Goal: Information Seeking & Learning: Check status

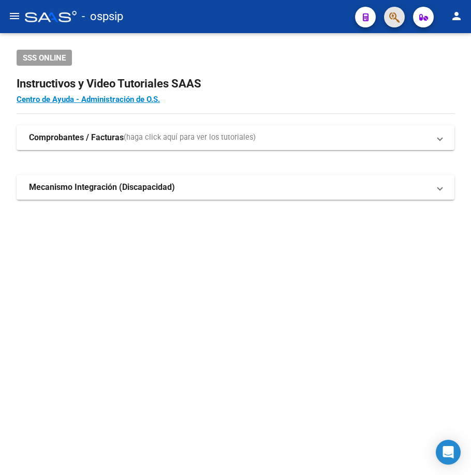
click at [387, 15] on button "button" at bounding box center [394, 17] width 21 height 21
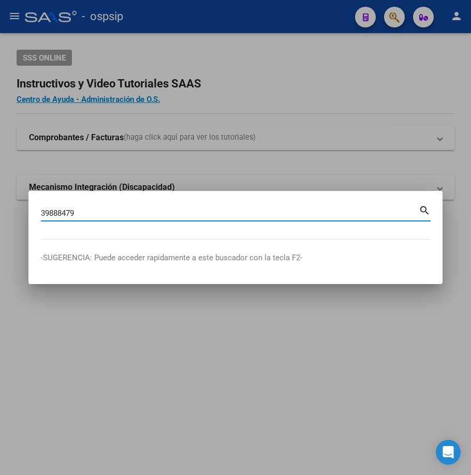
type input "39888479"
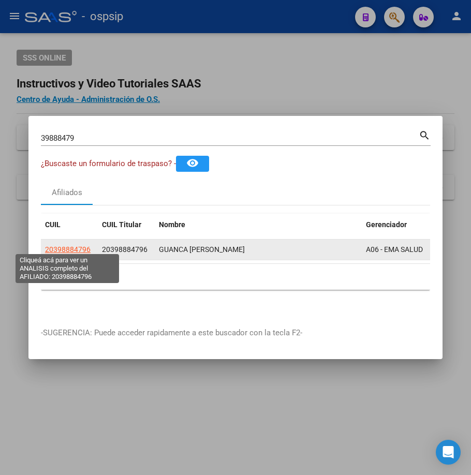
click at [57, 245] on span "20398884796" at bounding box center [68, 249] width 46 height 8
type textarea "20398884796"
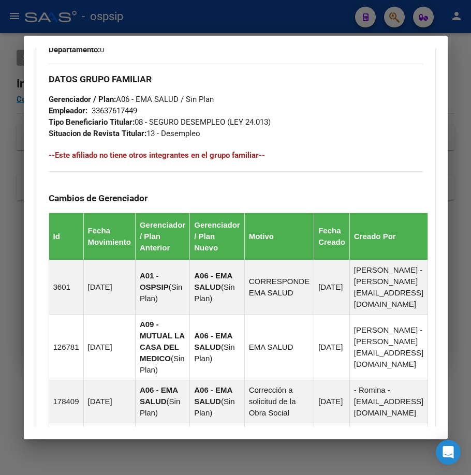
scroll to position [810, 0]
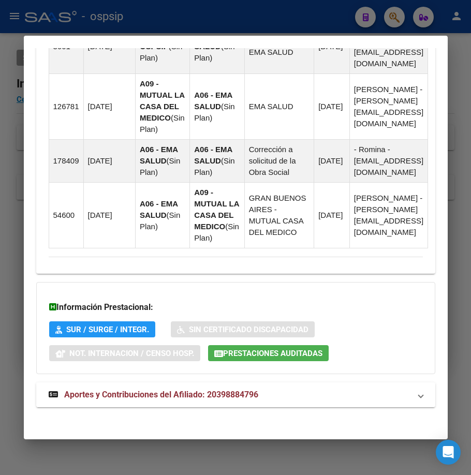
click at [307, 401] on mat-expansion-panel-header "Aportes y Contribuciones del Afiliado: 20398884796" at bounding box center [235, 395] width 399 height 25
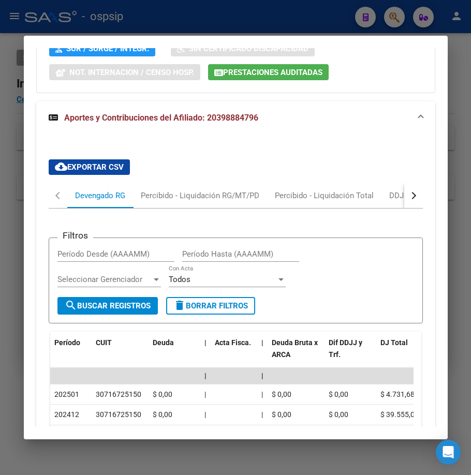
scroll to position [1078, 0]
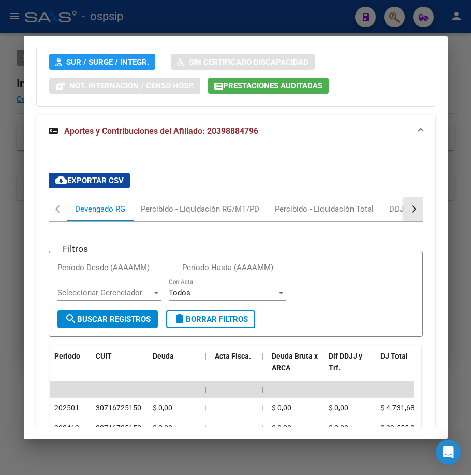
click at [404, 215] on button "button" at bounding box center [413, 209] width 19 height 25
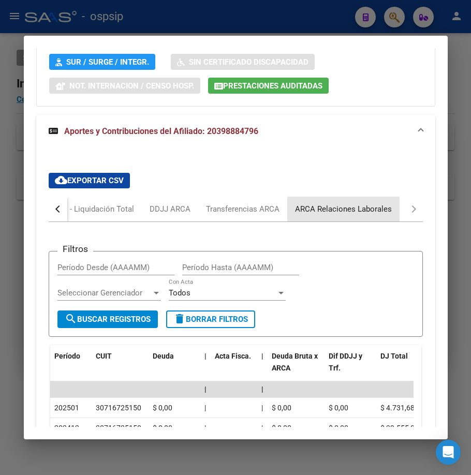
click at [382, 211] on div "ARCA Relaciones Laborales" at bounding box center [343, 208] width 97 height 11
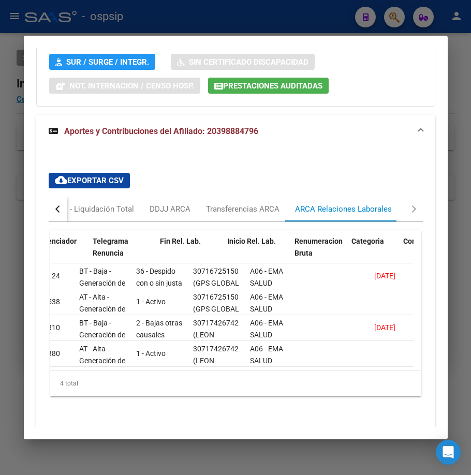
scroll to position [0, 0]
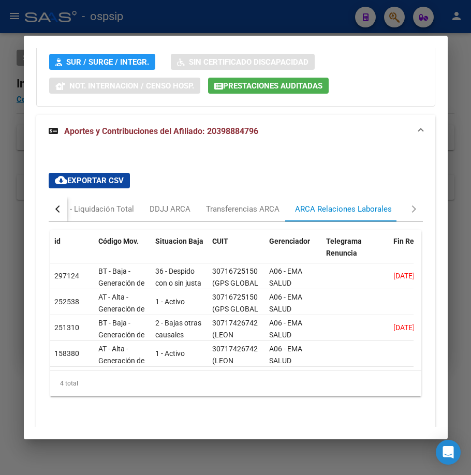
click at [256, 24] on div at bounding box center [235, 237] width 471 height 475
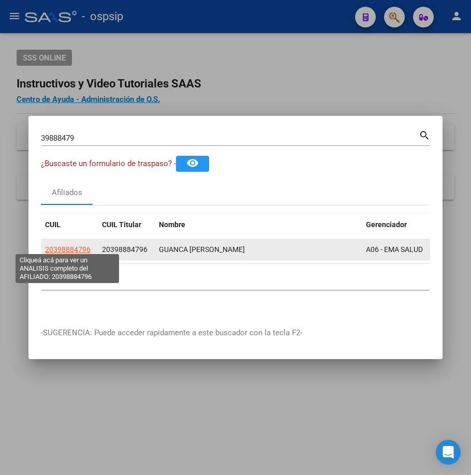
click at [72, 250] on span "20398884796" at bounding box center [68, 249] width 46 height 8
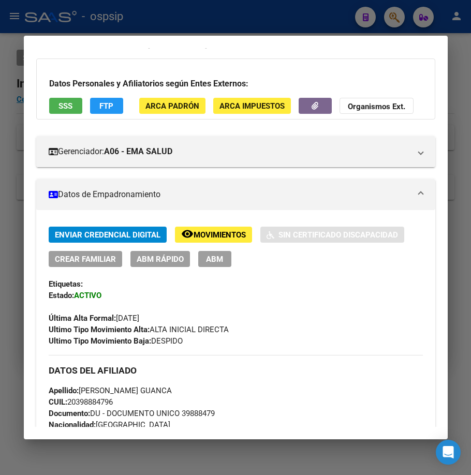
scroll to position [46, 0]
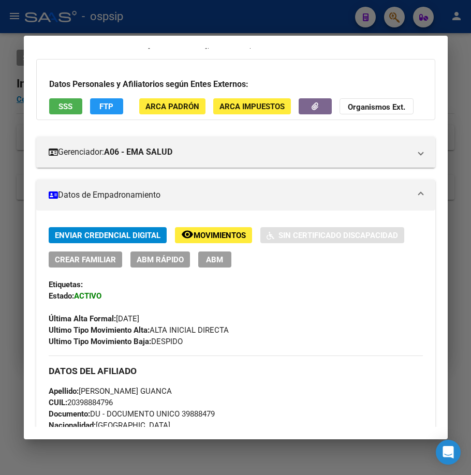
click at [100, 97] on div "Datos Personales y Afiliatorios según Entes Externos: SSS FTP ARCA Padrón ARCA …" at bounding box center [235, 89] width 399 height 61
click at [102, 100] on button "FTP" at bounding box center [106, 106] width 33 height 16
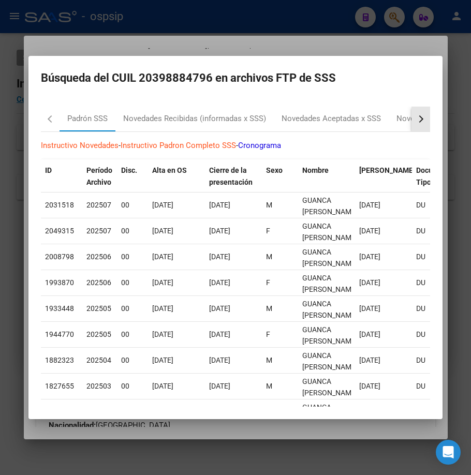
click at [413, 124] on button "button" at bounding box center [420, 119] width 19 height 25
click at [253, 47] on div at bounding box center [235, 237] width 471 height 475
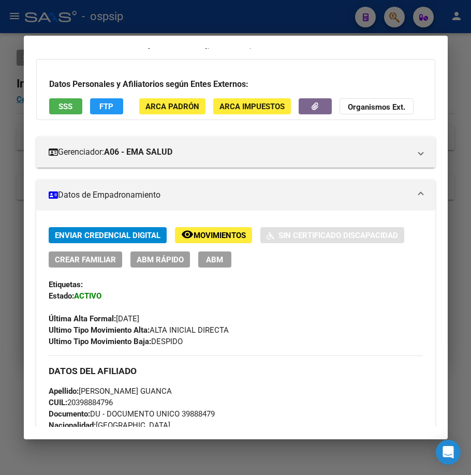
click at [241, 16] on div at bounding box center [235, 237] width 471 height 475
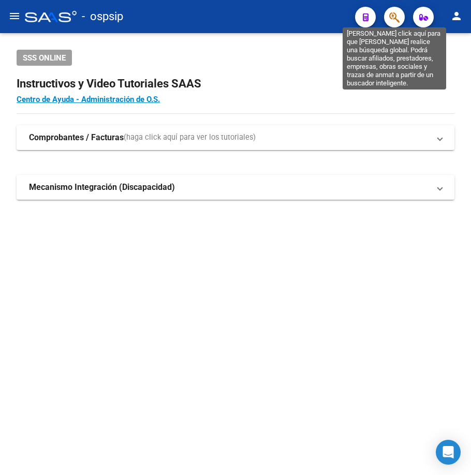
click at [396, 15] on icon "button" at bounding box center [394, 17] width 10 height 12
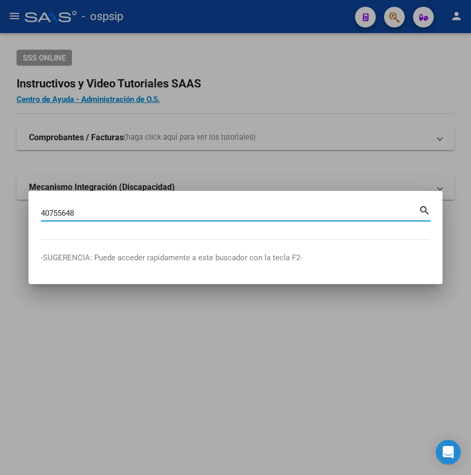
type input "40755648"
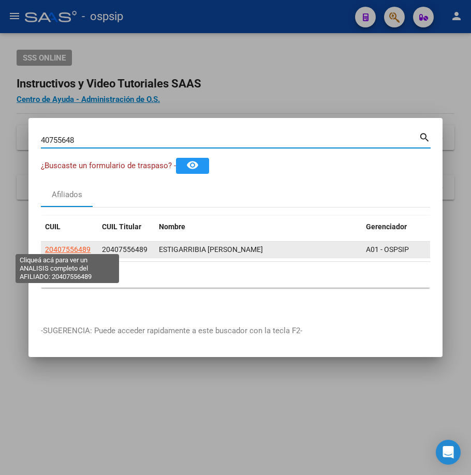
click at [71, 249] on span "20407556489" at bounding box center [68, 249] width 46 height 8
type textarea "20407556489"
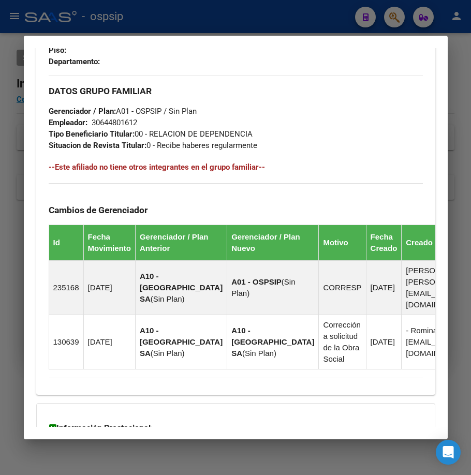
scroll to position [690, 0]
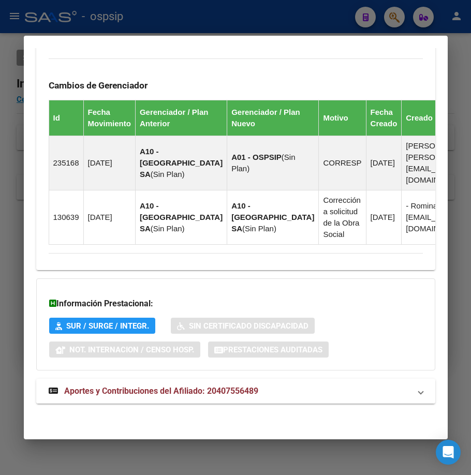
click at [289, 395] on mat-panel-title "Aportes y Contribuciones del Afiliado: 20407556489" at bounding box center [230, 391] width 362 height 12
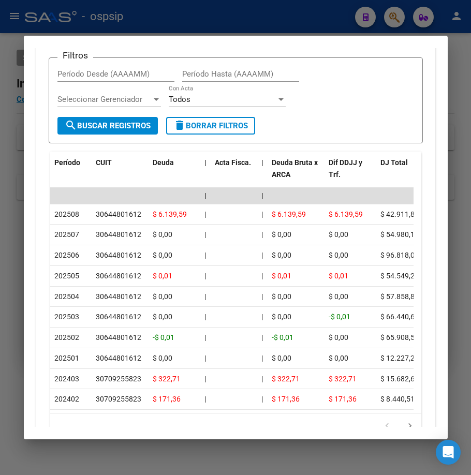
scroll to position [1144, 0]
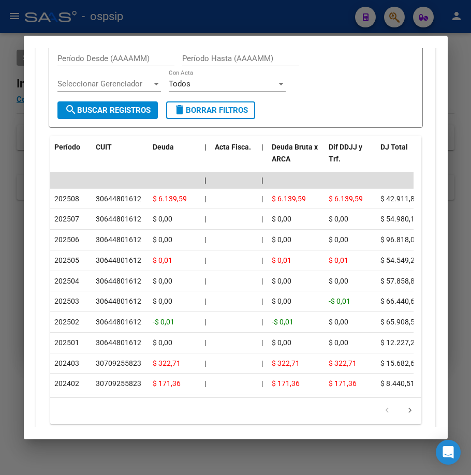
drag, startPoint x: 107, startPoint y: 429, endPoint x: 154, endPoint y: 429, distance: 46.6
click at [162, 429] on mat-dialog-container "Análisis Afiliado - CUIL: 20407556489 DATOS [PERSON_NAME] ÁGIL: ESTIGARRIBIA [P…" at bounding box center [236, 238] width 424 height 404
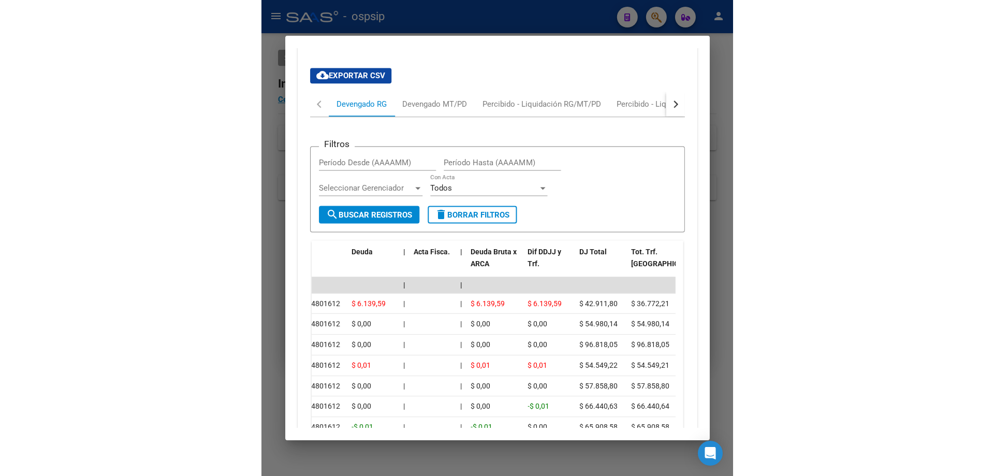
scroll to position [1040, 0]
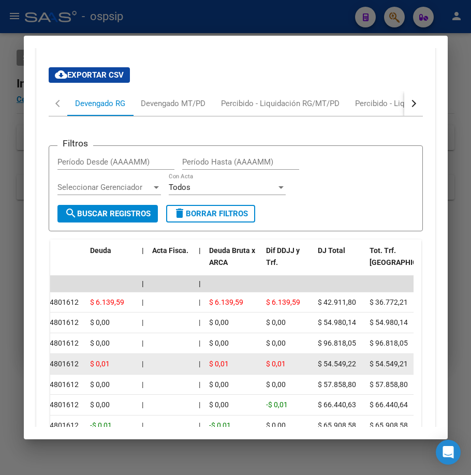
click at [305, 370] on div "$ 0,01" at bounding box center [287, 364] width 43 height 12
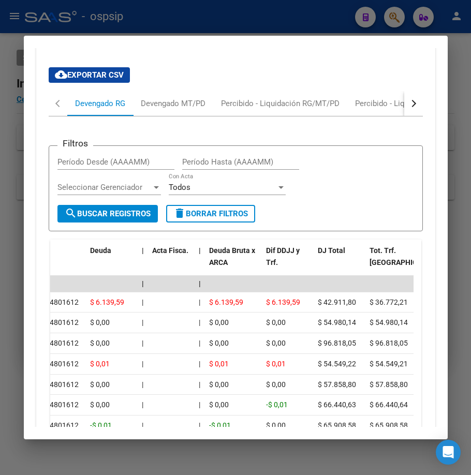
click at [316, 205] on div "Filtros Período Desde (AAAAMM) Período Hasta (AAAAMM) Seleccionar Gerenciador S…" at bounding box center [235, 179] width 357 height 51
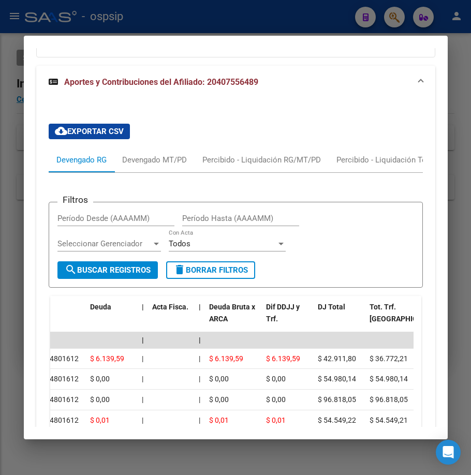
scroll to position [1064, 0]
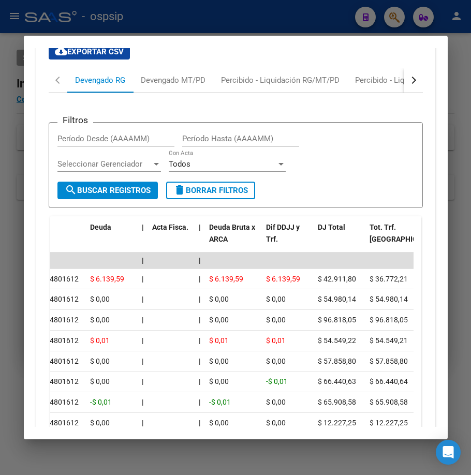
click at [312, 182] on div "Filtros Período Desde (AAAAMM) Período Hasta (AAAAMM) Seleccionar Gerenciador S…" at bounding box center [235, 156] width 357 height 51
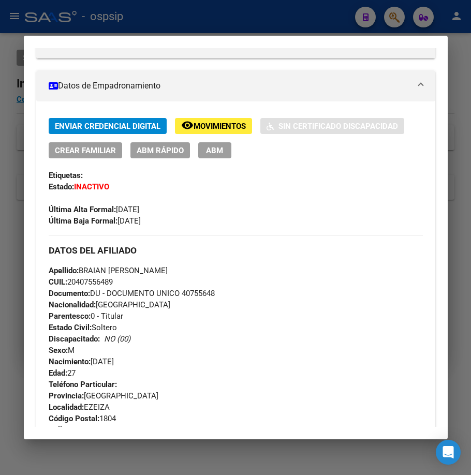
scroll to position [28, 0]
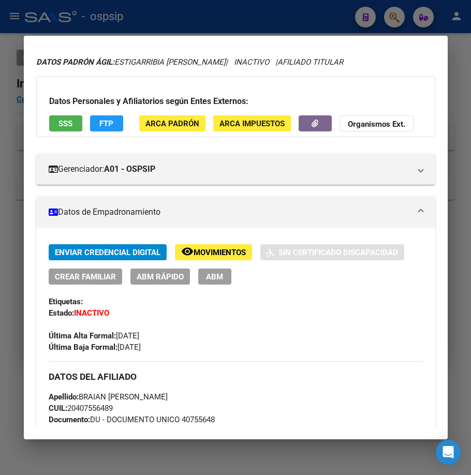
click at [221, 281] on span "ABM" at bounding box center [214, 276] width 17 height 9
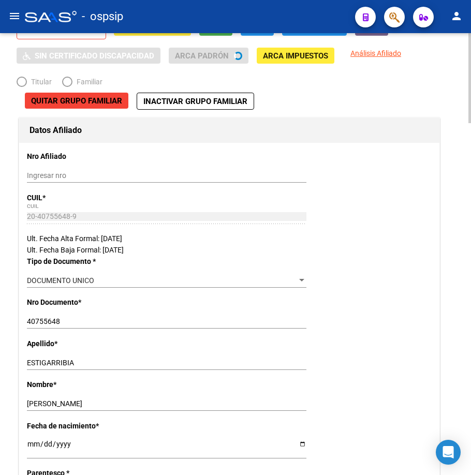
radio input "true"
type input "30-64480161-2"
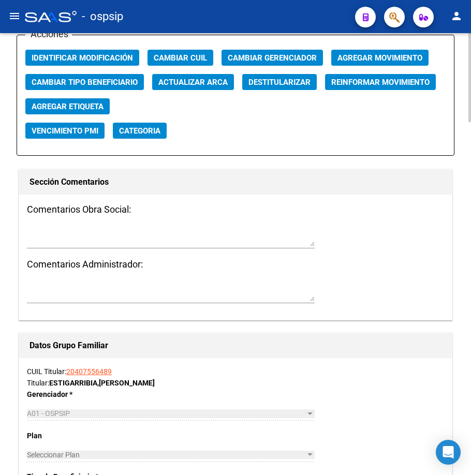
scroll to position [1087, 0]
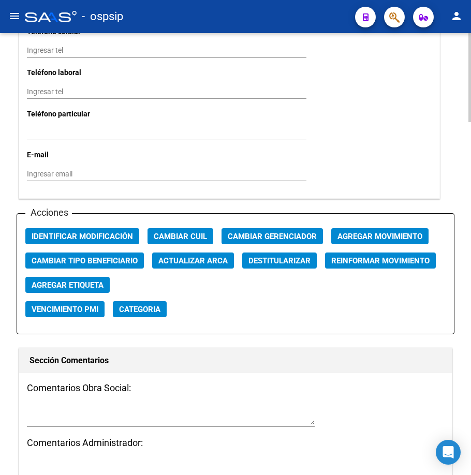
click at [388, 238] on span "Agregar Movimiento" at bounding box center [379, 236] width 85 height 9
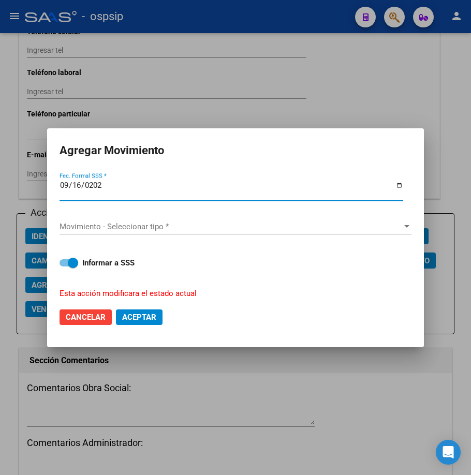
type input "[DATE]"
click at [270, 224] on span "Movimiento - Seleccionar tipo *" at bounding box center [231, 226] width 343 height 9
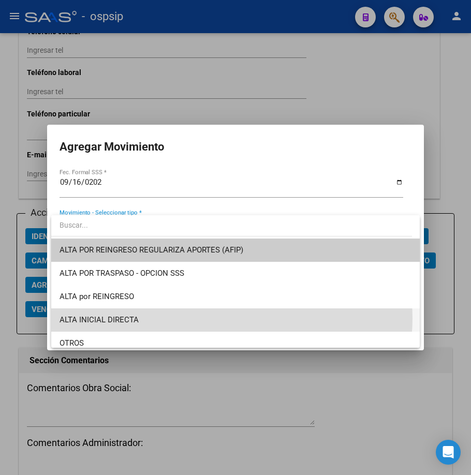
click at [230, 318] on span "ALTA INICIAL DIRECTA" at bounding box center [236, 319] width 352 height 23
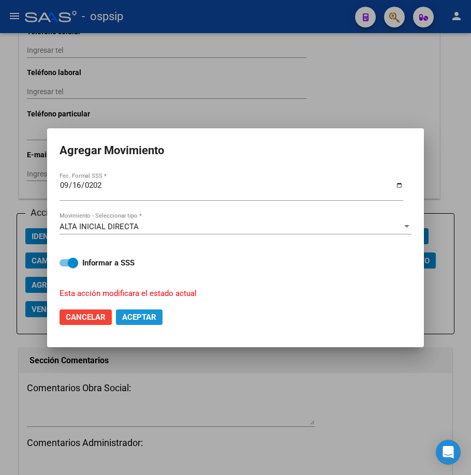
click at [135, 320] on span "Aceptar" at bounding box center [139, 317] width 34 height 9
checkbox input "false"
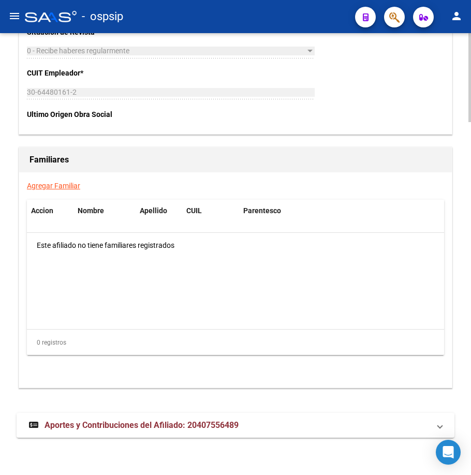
scroll to position [1752, 0]
click at [303, 420] on mat-panel-title "Aportes y Contribuciones del Afiliado: 20407556489" at bounding box center [229, 425] width 401 height 11
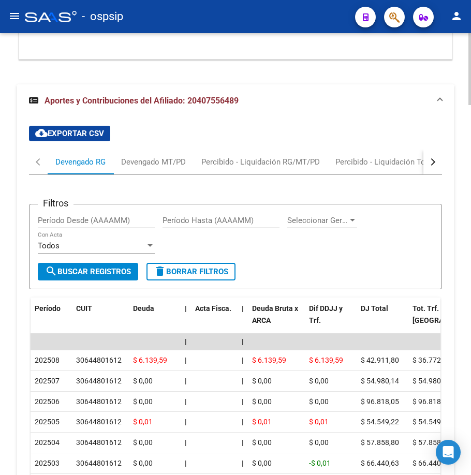
scroll to position [1973, 0]
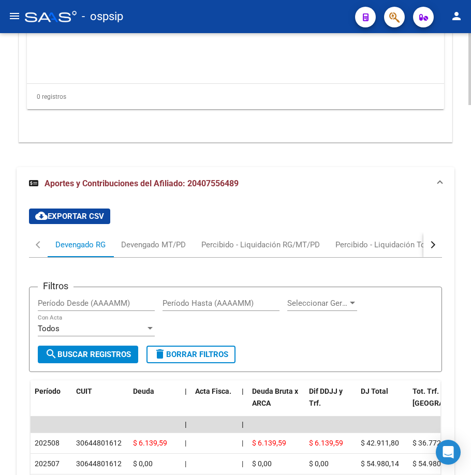
click at [432, 248] on div "button" at bounding box center [431, 244] width 7 height 7
click at [418, 258] on mat-tab-header "Devengado RG Devengado MT/PD Percibido - Liquidación RG/MT/PD Percibido - Liqui…" at bounding box center [235, 244] width 413 height 25
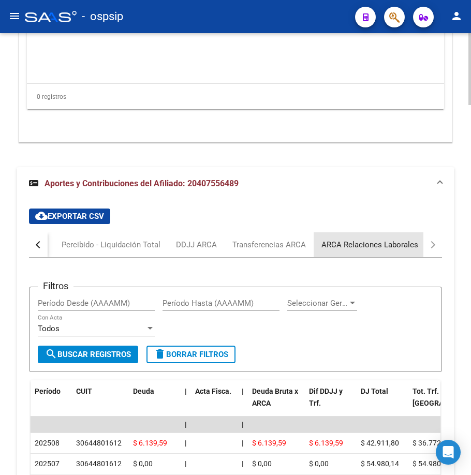
click at [394, 251] on div "ARCA Relaciones Laborales" at bounding box center [369, 244] width 97 height 11
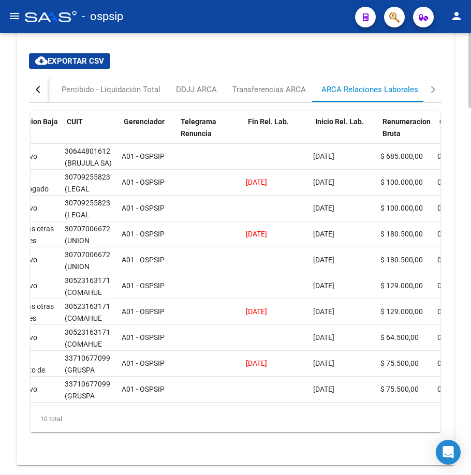
scroll to position [0, 146]
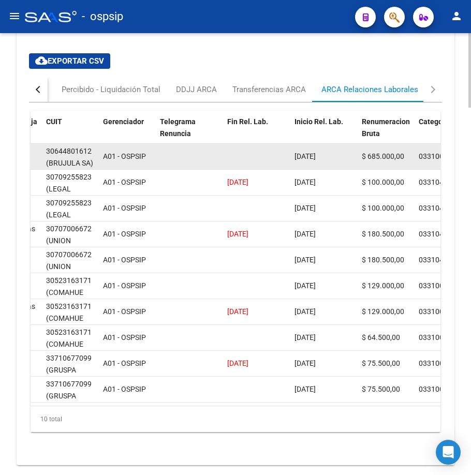
click at [181, 169] on datatable-body-cell at bounding box center [189, 156] width 67 height 25
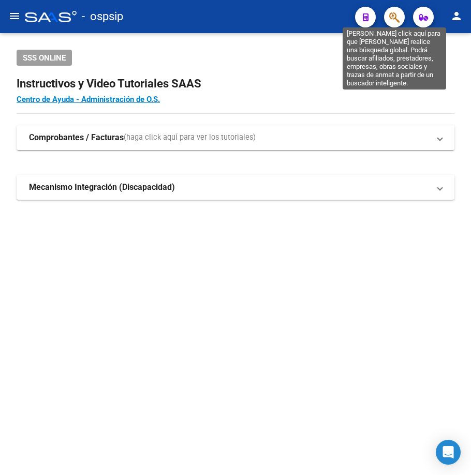
click at [390, 12] on icon "button" at bounding box center [394, 17] width 10 height 12
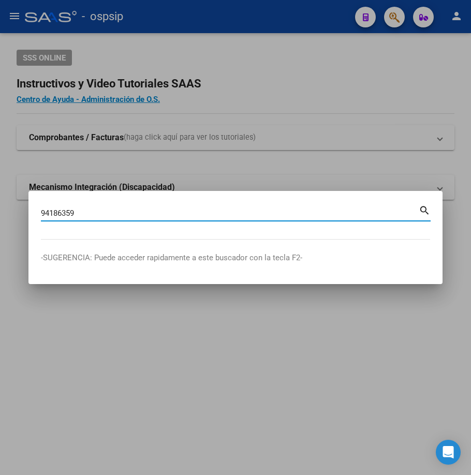
type input "94186359"
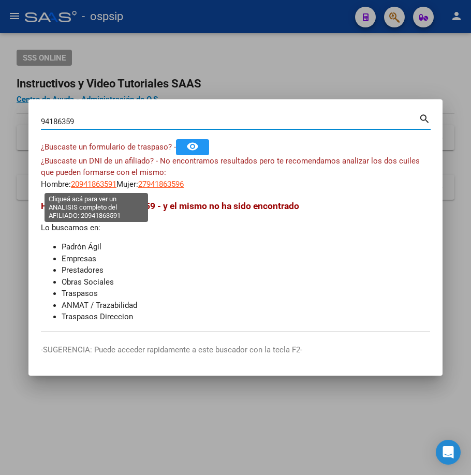
click at [86, 183] on span "20941863591" at bounding box center [94, 184] width 46 height 9
type textarea "20941863591"
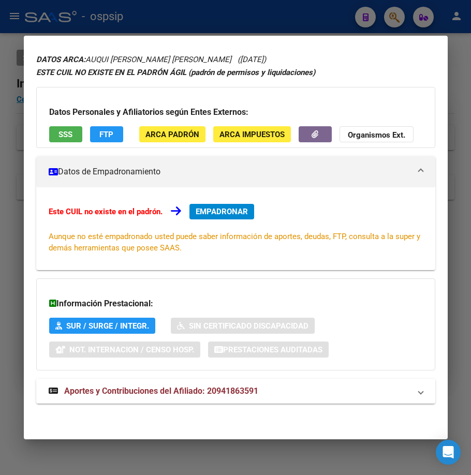
click at [244, 396] on strong "Aportes y Contribuciones del Afiliado: 20941863591" at bounding box center [154, 391] width 210 height 12
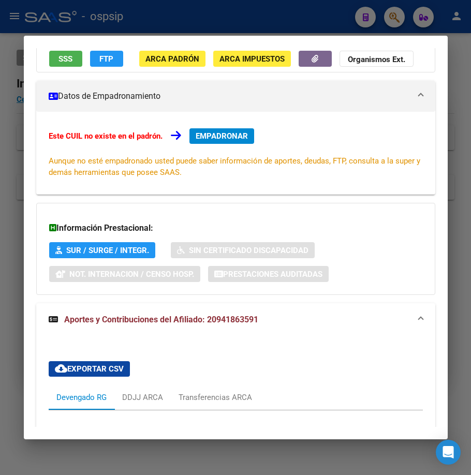
scroll to position [79, 0]
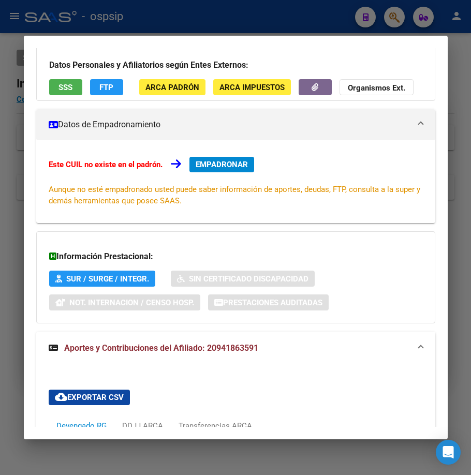
click at [269, 32] on div at bounding box center [235, 237] width 471 height 475
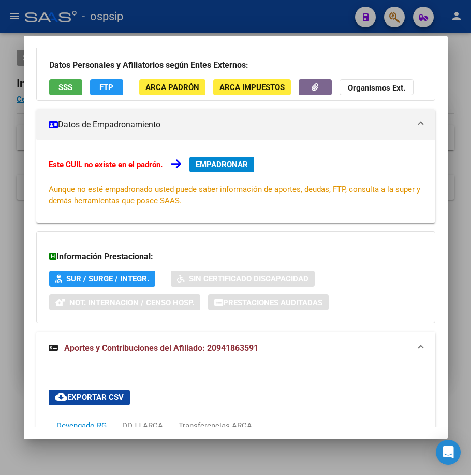
click at [269, 30] on div at bounding box center [235, 237] width 471 height 475
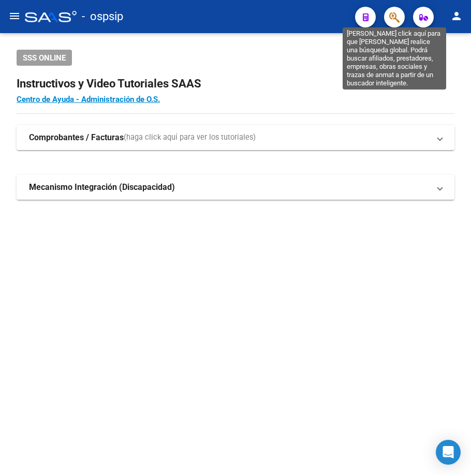
click at [398, 14] on icon "button" at bounding box center [394, 17] width 10 height 12
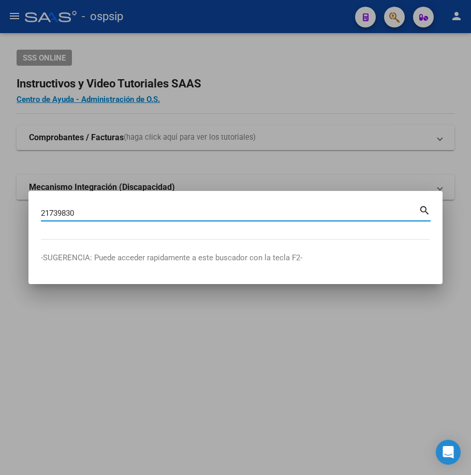
type input "21739830"
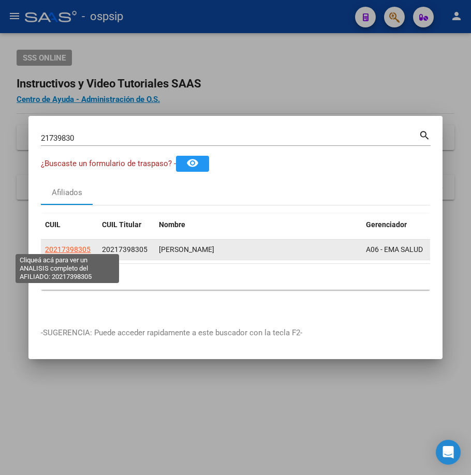
click at [69, 245] on span "20217398305" at bounding box center [68, 249] width 46 height 8
type textarea "20217398305"
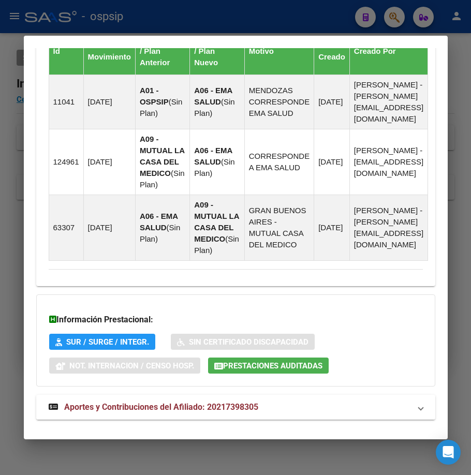
scroll to position [793, 0]
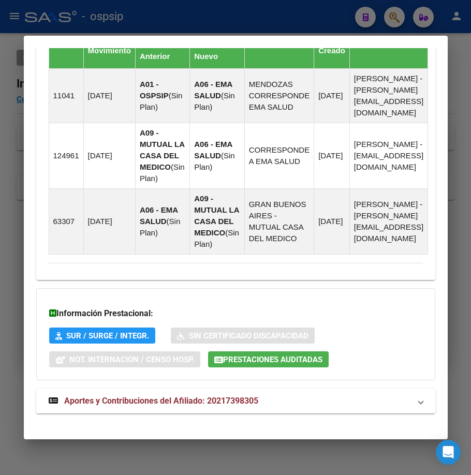
click at [319, 395] on mat-panel-title "Aportes y Contribuciones del Afiliado: 20217398305" at bounding box center [230, 401] width 362 height 12
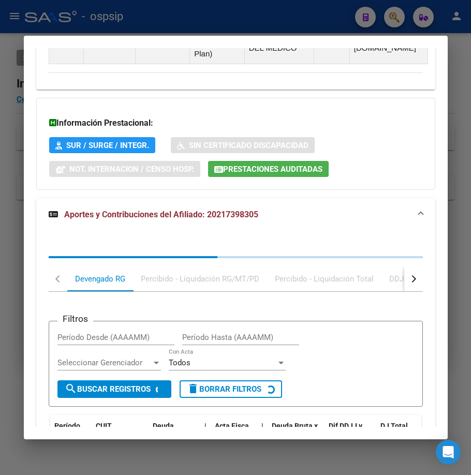
scroll to position [1092, 0]
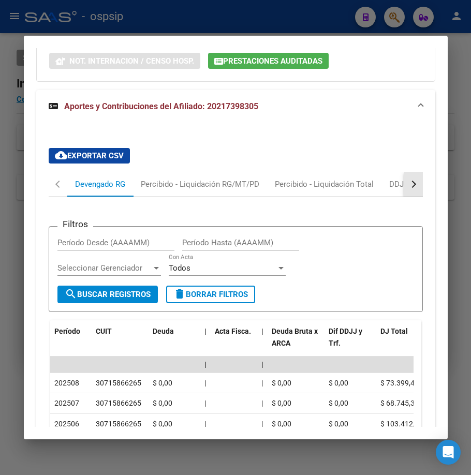
click at [412, 181] on button "button" at bounding box center [413, 184] width 19 height 25
click at [342, 179] on div "ARCA Relaciones Laborales" at bounding box center [344, 184] width 97 height 11
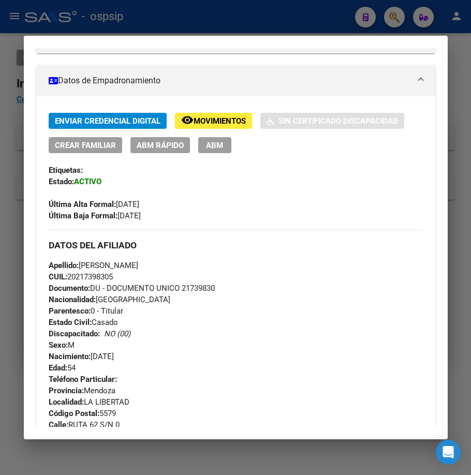
scroll to position [116, 0]
